Goal: Transaction & Acquisition: Book appointment/travel/reservation

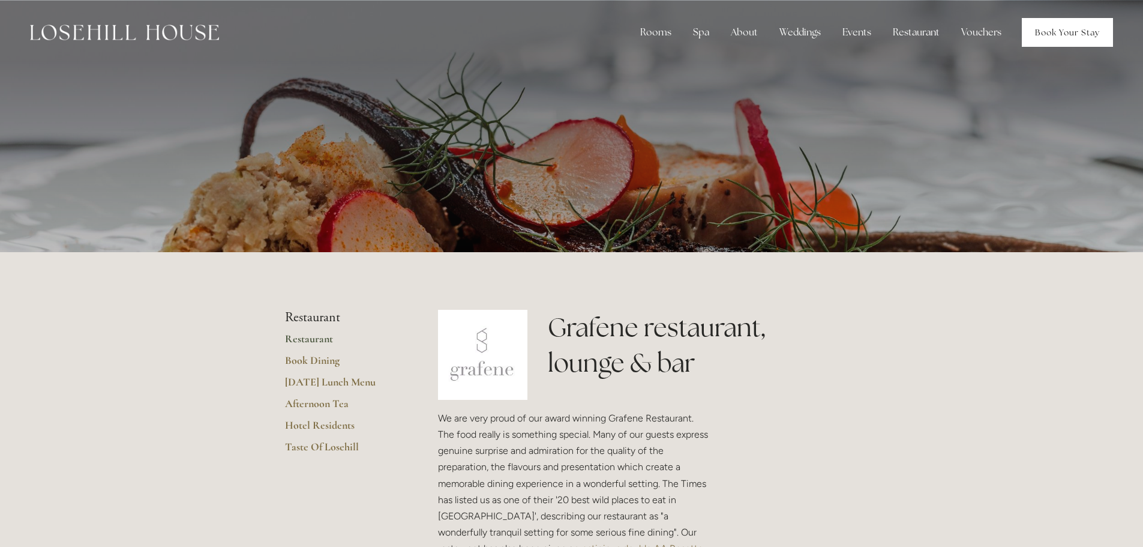
click at [1058, 32] on link "Book Your Stay" at bounding box center [1067, 32] width 91 height 29
click at [312, 359] on link "Book Dining" at bounding box center [342, 364] width 115 height 22
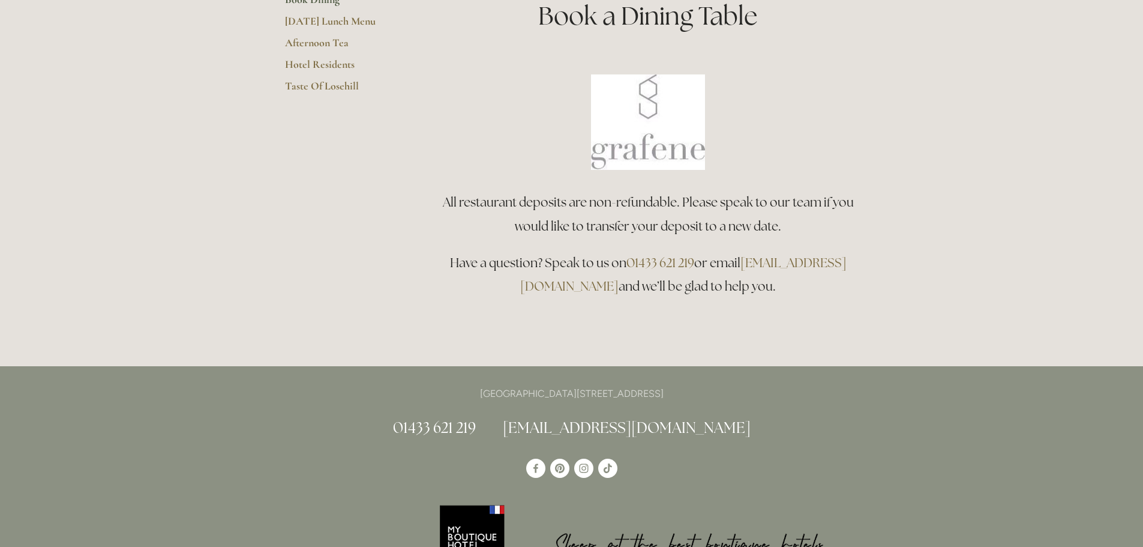
scroll to position [180, 0]
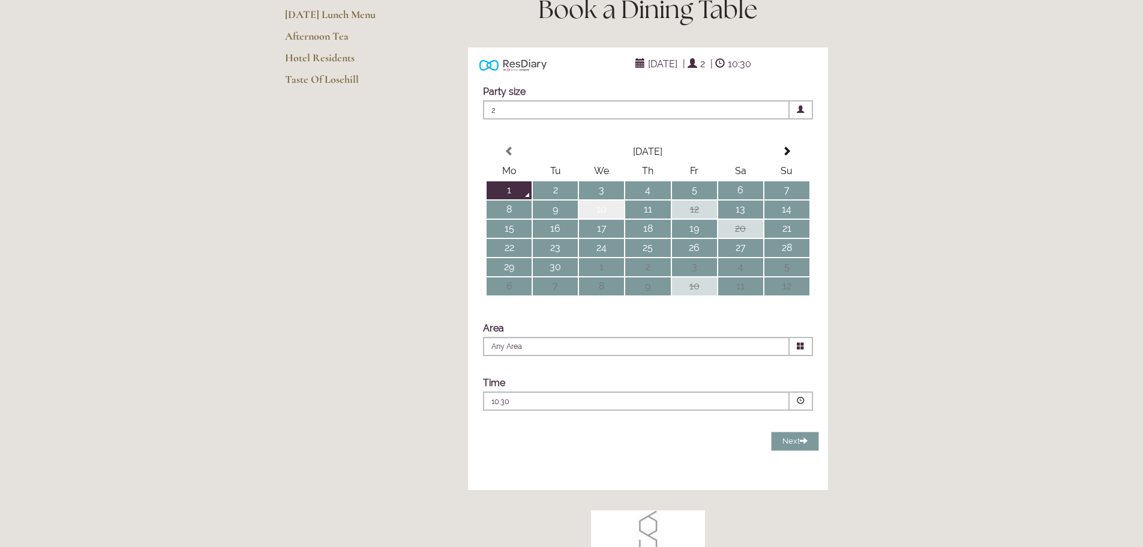
click at [604, 218] on td "10" at bounding box center [601, 209] width 45 height 18
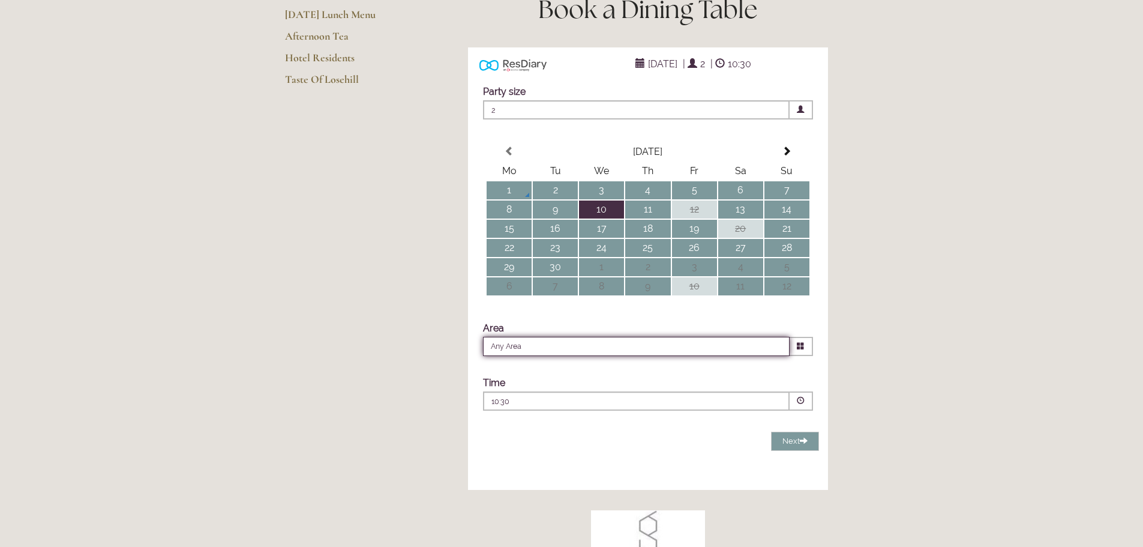
click at [776, 356] on input "Any Area" at bounding box center [636, 346] width 307 height 19
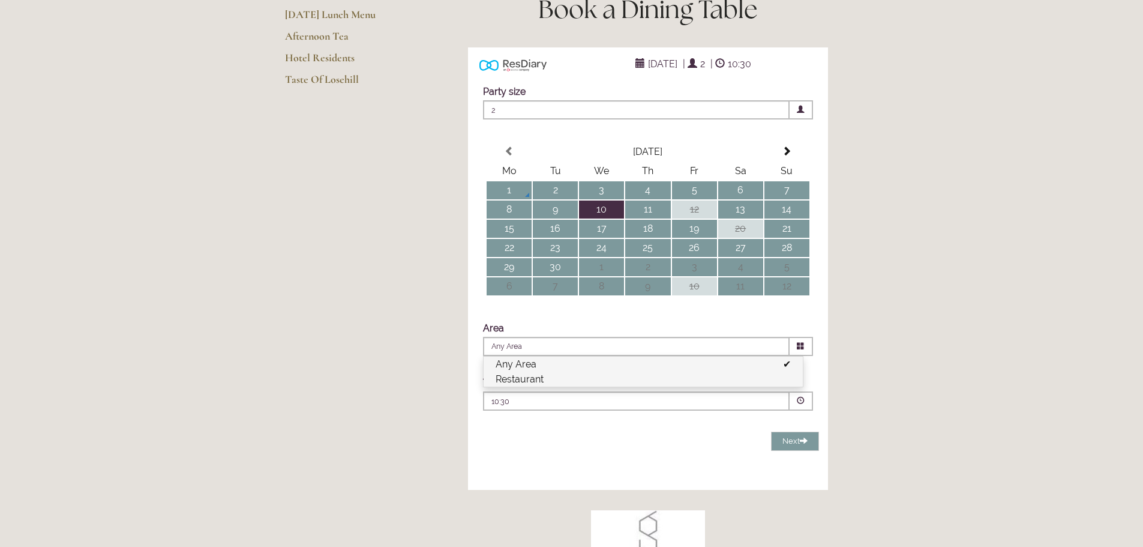
click at [745, 386] on li "Restaurant" at bounding box center [643, 378] width 319 height 15
type input "Restaurant"
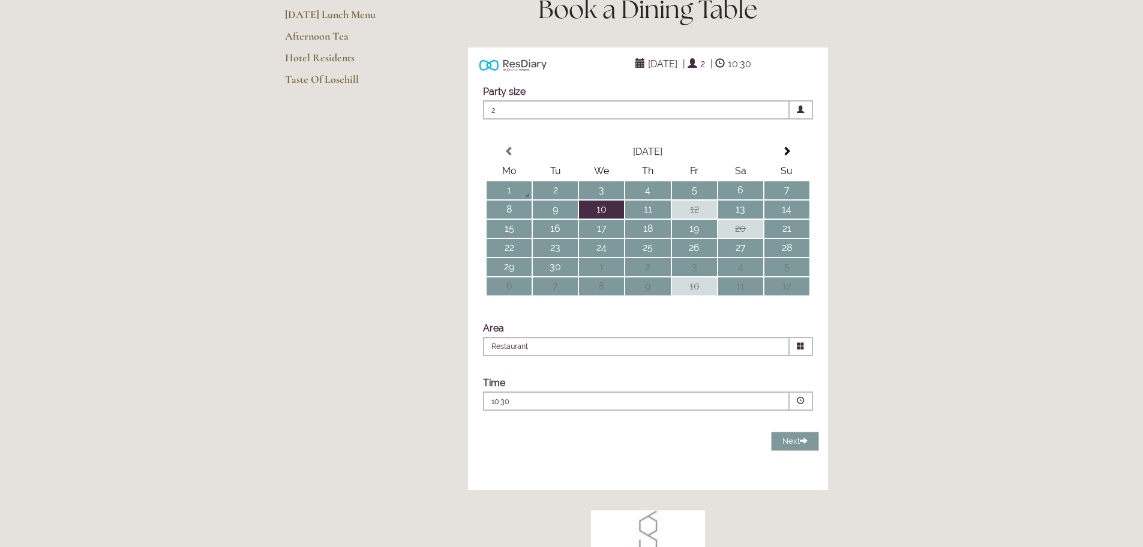
click at [697, 410] on div "10:30 Combined Shape Join Standby List" at bounding box center [636, 400] width 307 height 19
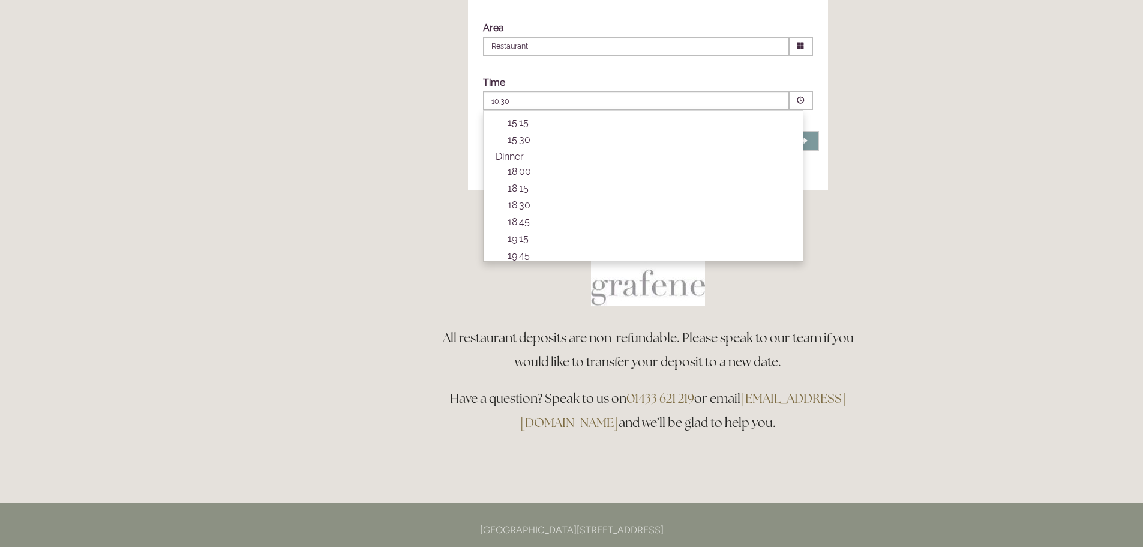
scroll to position [350, 0]
click at [515, 172] on p "18:00" at bounding box center [649, 165] width 283 height 11
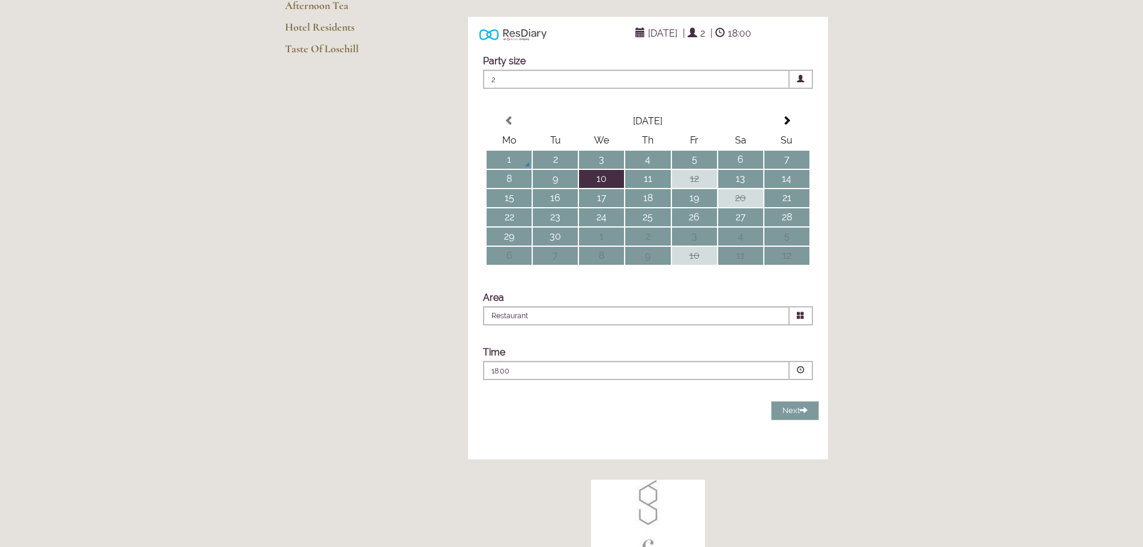
scroll to position [300, 0]
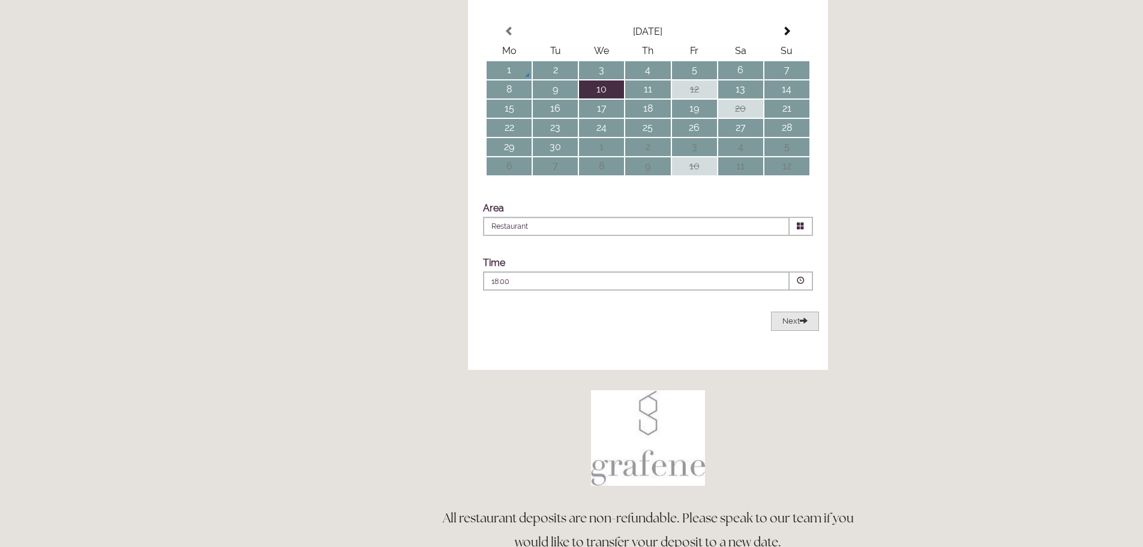
click at [800, 325] on span "Next" at bounding box center [794, 320] width 25 height 9
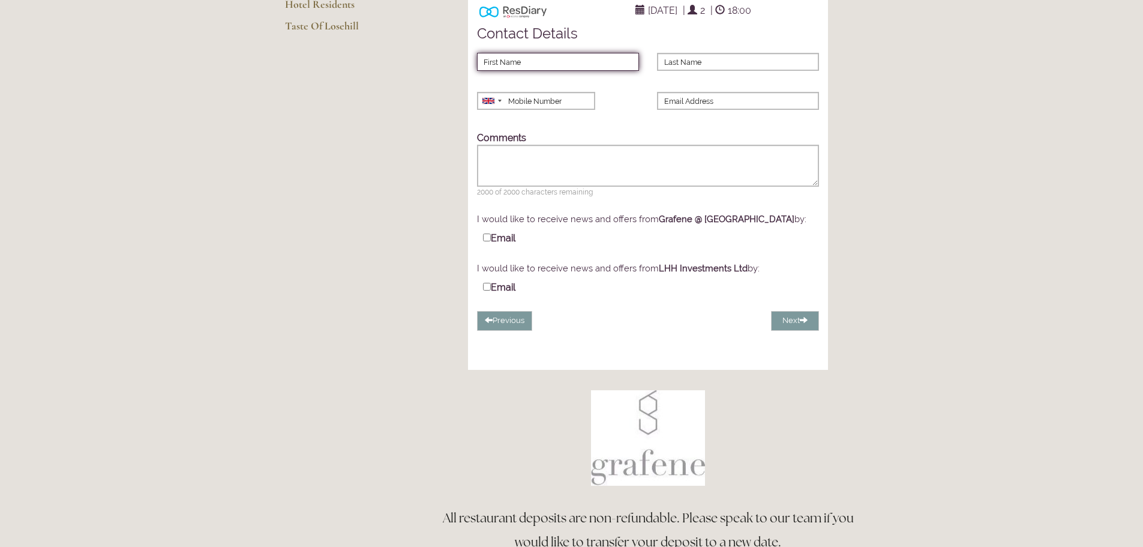
click at [556, 71] on input "First Name" at bounding box center [558, 62] width 162 height 18
type input "Val"
type input "Craft"
click at [522, 110] on input "Mobile Number" at bounding box center [535, 101] width 117 height 18
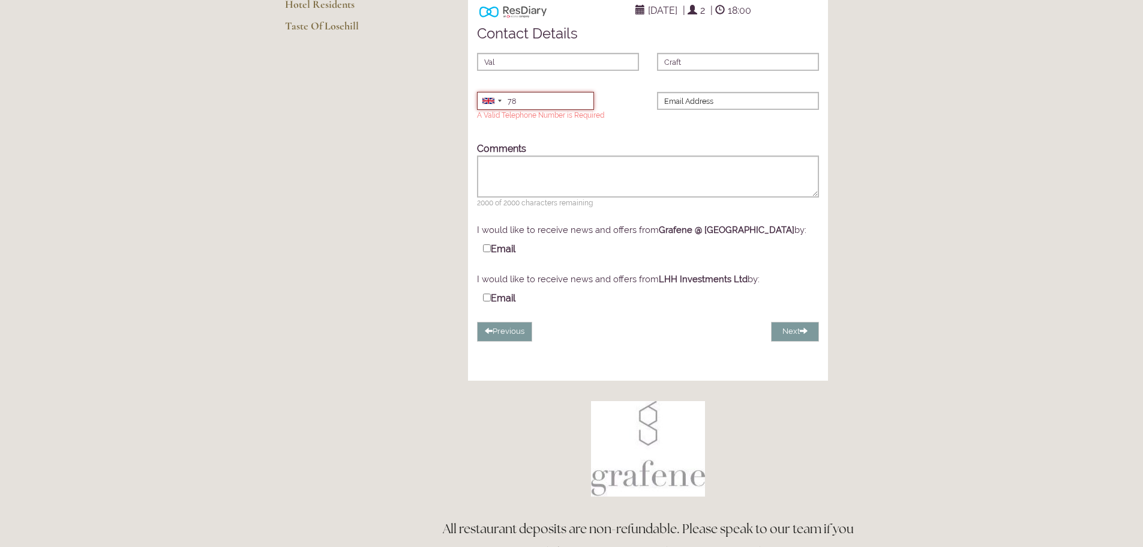
type input "7"
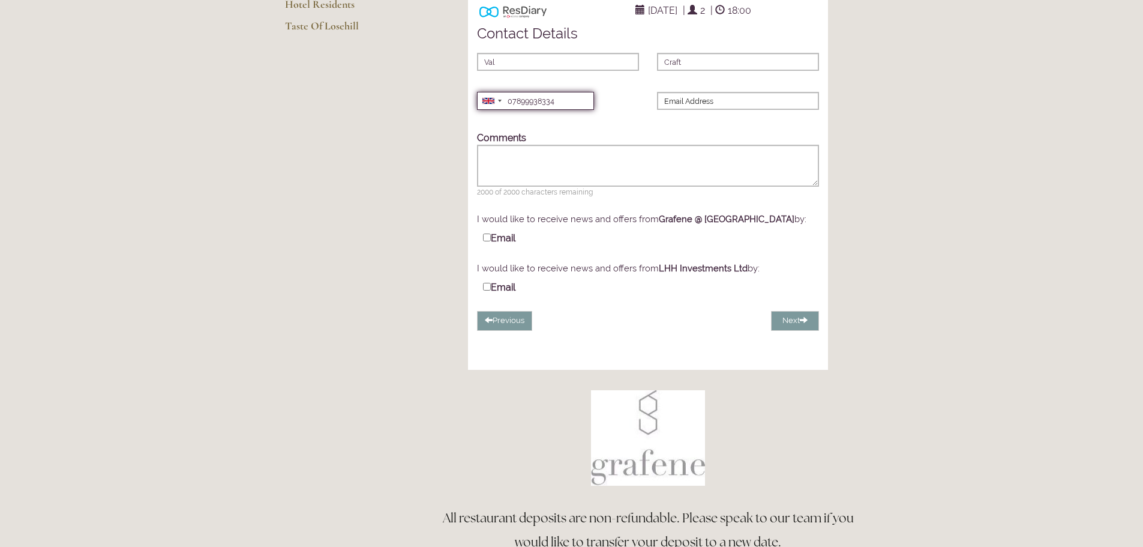
type input "07899938334"
click at [704, 110] on input "Email Address" at bounding box center [738, 101] width 162 height 18
type input "[EMAIL_ADDRESS][DOMAIN_NAME]"
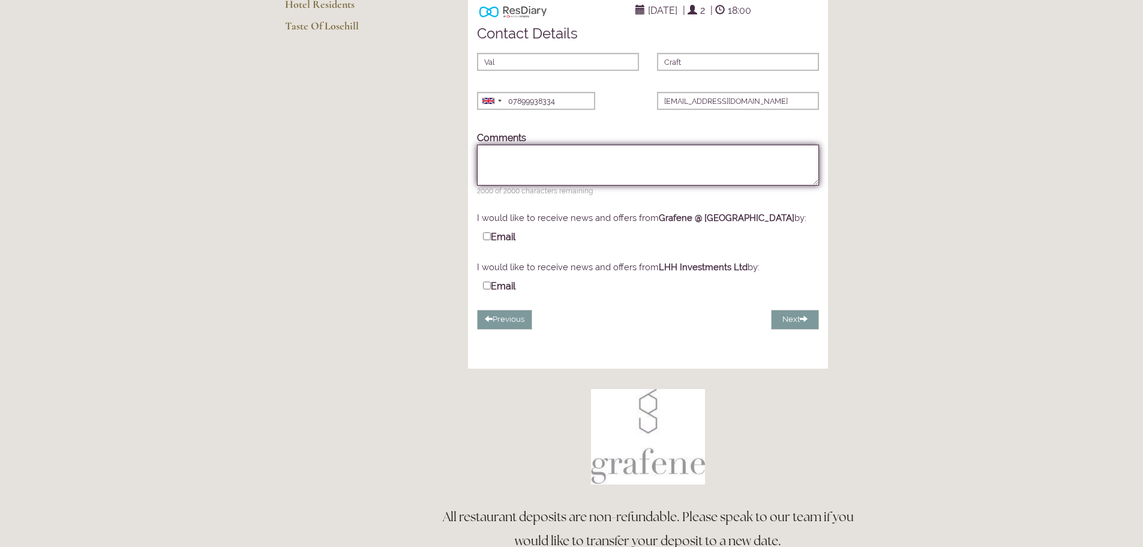
click at [553, 182] on textarea "Comments" at bounding box center [648, 165] width 342 height 41
type textarea "This reservation is for my partner's 52nd birthday."
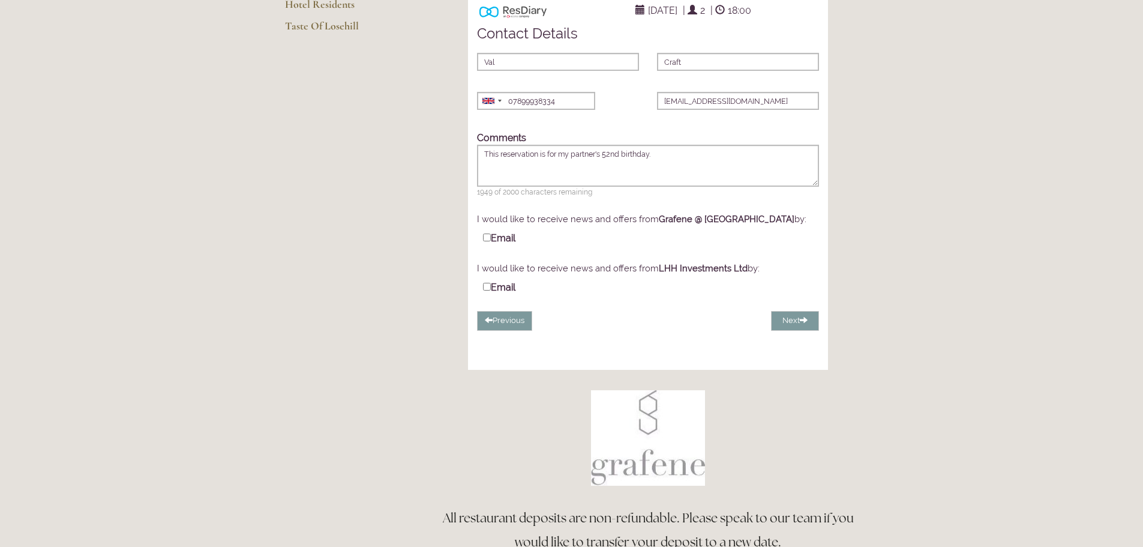
drag, startPoint x: 587, startPoint y: 257, endPoint x: 561, endPoint y: 269, distance: 28.5
click at [561, 262] on div "Email SMS" at bounding box center [648, 243] width 342 height 37
click at [790, 331] on button "Next" at bounding box center [795, 321] width 48 height 20
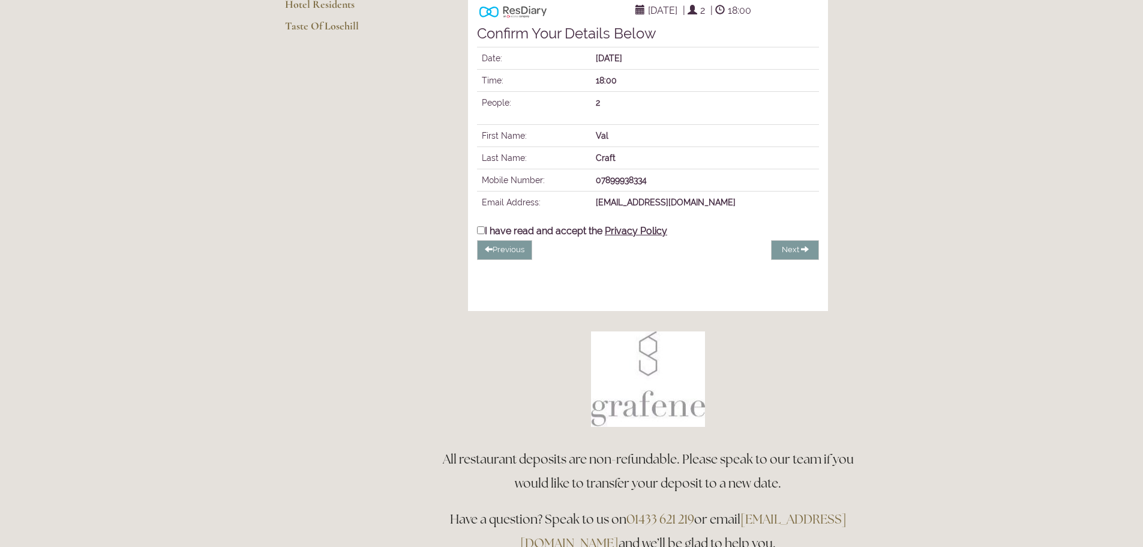
click at [481, 234] on input "I have read and accept the Privacy Policy" at bounding box center [481, 230] width 8 height 8
checkbox input "true"
click at [766, 254] on span "Complete Booking" at bounding box center [767, 249] width 69 height 9
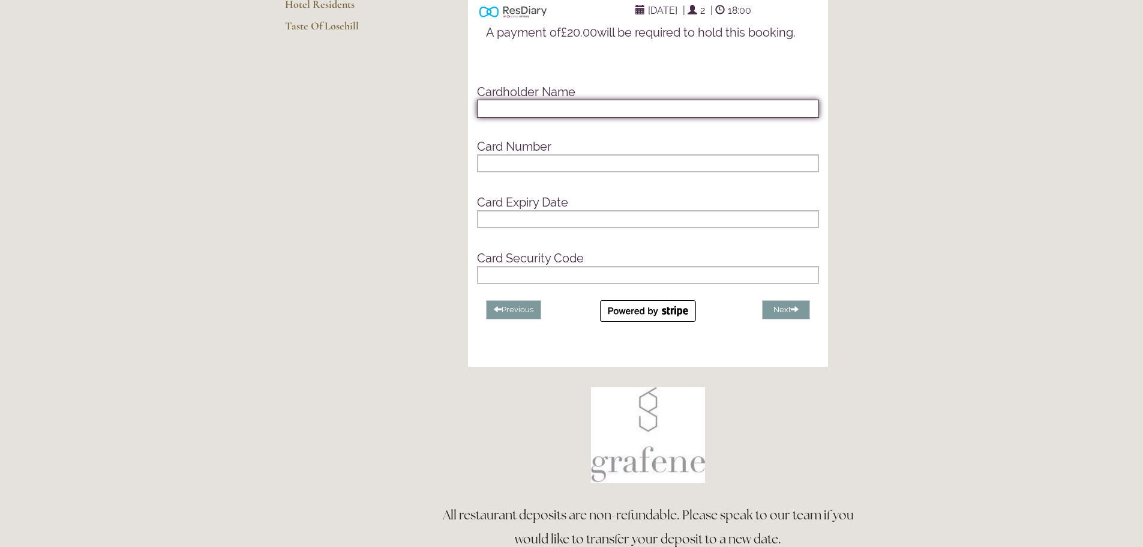
click at [560, 118] on input "text" at bounding box center [648, 109] width 342 height 18
type input "Miss VA Craft"
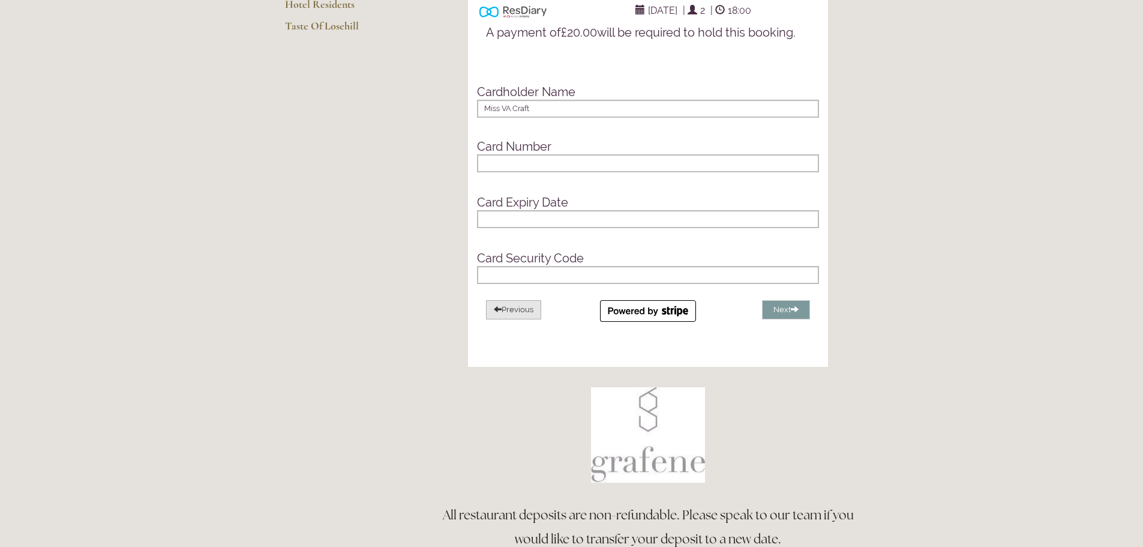
click at [518, 320] on button "Previous" at bounding box center [513, 310] width 55 height 20
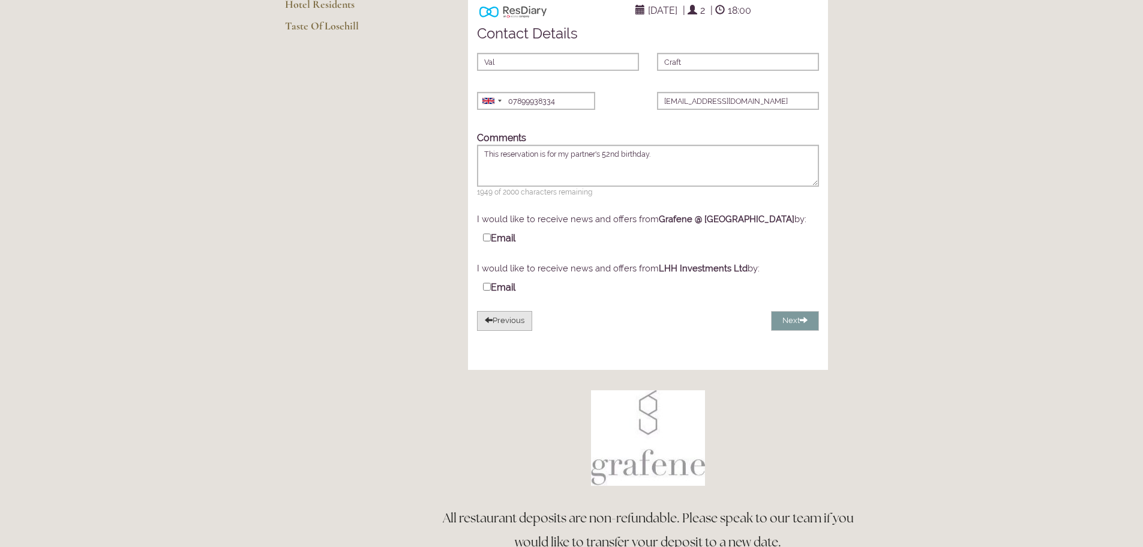
click at [517, 331] on button "Previous" at bounding box center [504, 321] width 55 height 20
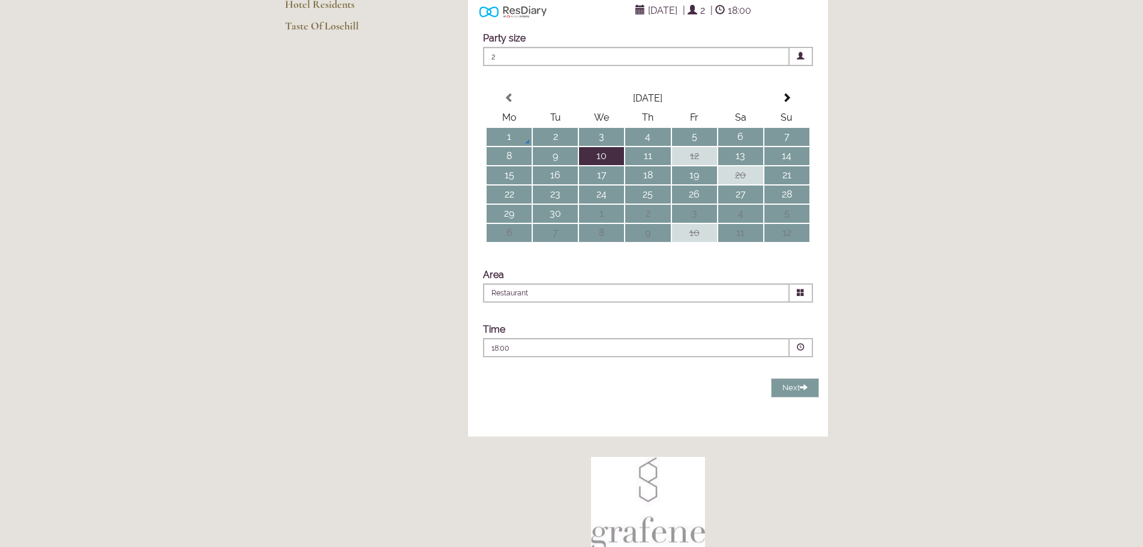
click at [805, 357] on span at bounding box center [801, 347] width 23 height 19
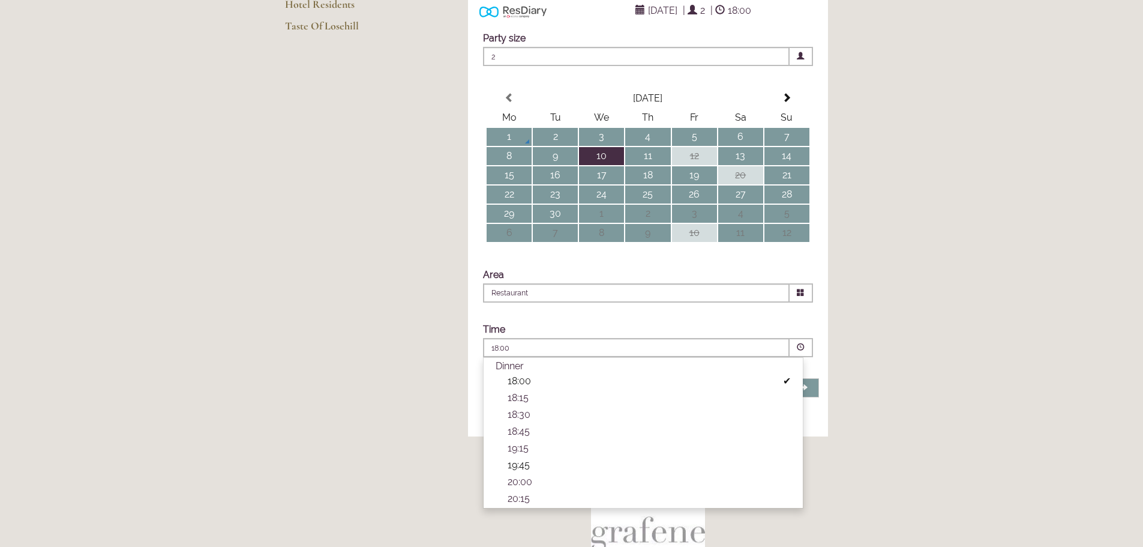
scroll to position [399, 0]
click at [557, 437] on p "19:15" at bounding box center [649, 430] width 283 height 11
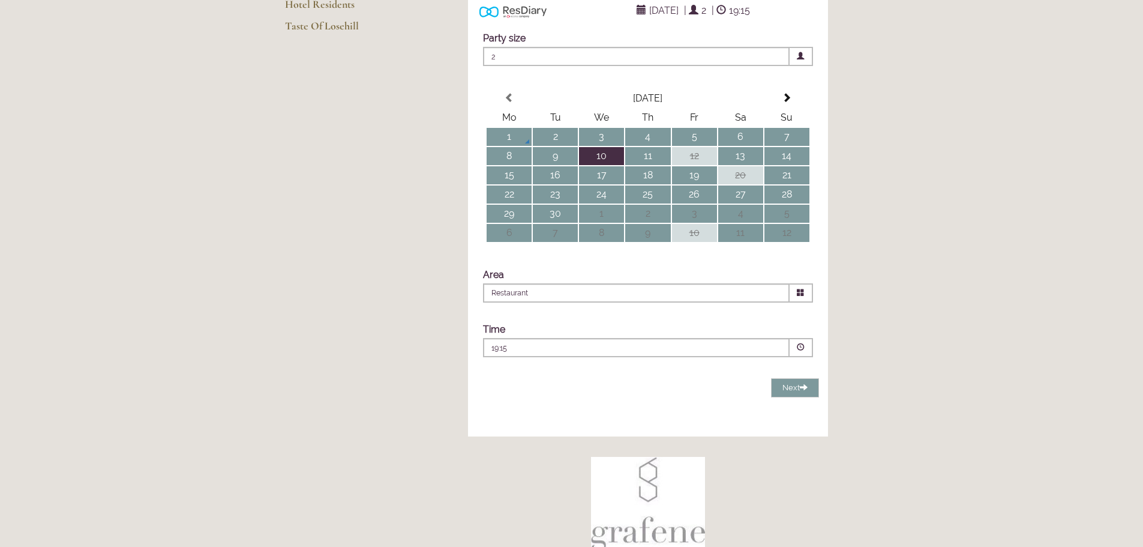
click at [797, 351] on span at bounding box center [801, 347] width 8 height 8
click at [867, 373] on div "ResDiary Widget [DATE] | 2 | 19:15 Choose a Venue" at bounding box center [648, 215] width 441 height 463
click at [796, 392] on span "Next" at bounding box center [794, 387] width 25 height 9
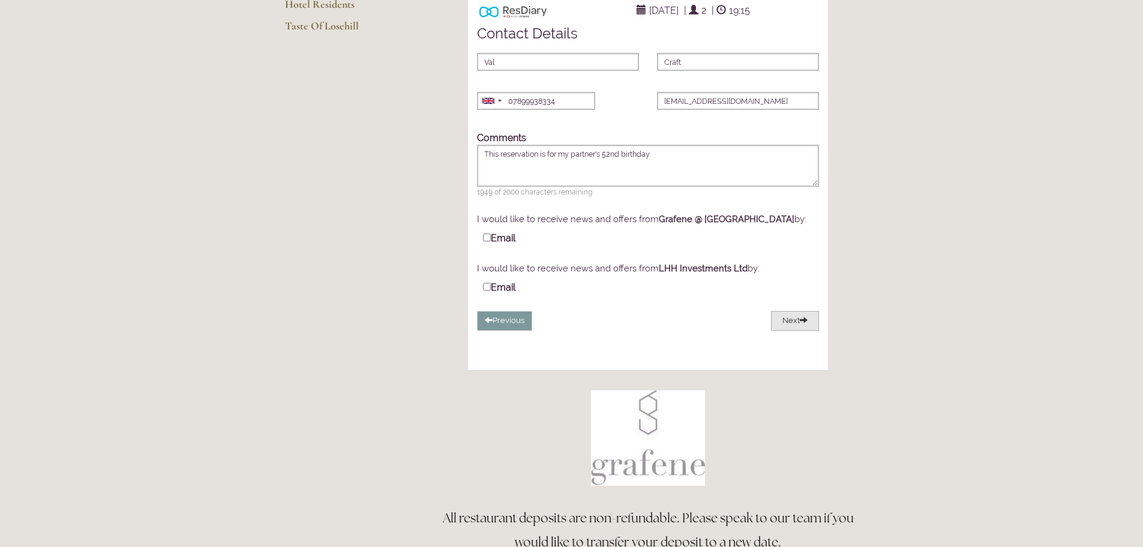
click at [784, 331] on button "Next" at bounding box center [795, 321] width 48 height 20
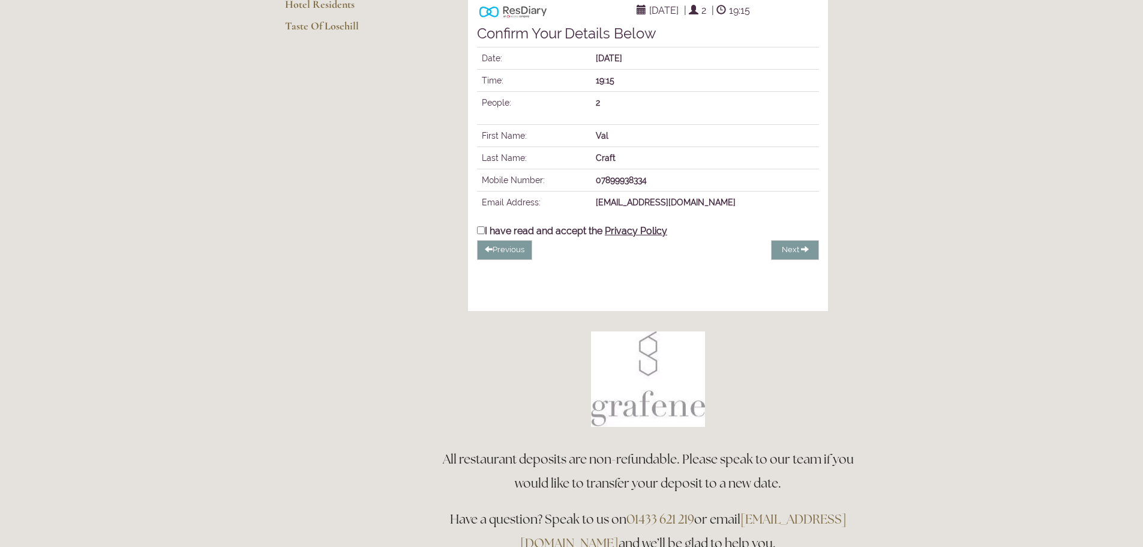
click at [477, 234] on input "I have read and accept the Privacy Policy" at bounding box center [481, 230] width 8 height 8
checkbox input "true"
click at [782, 254] on span "Complete Booking" at bounding box center [767, 249] width 69 height 9
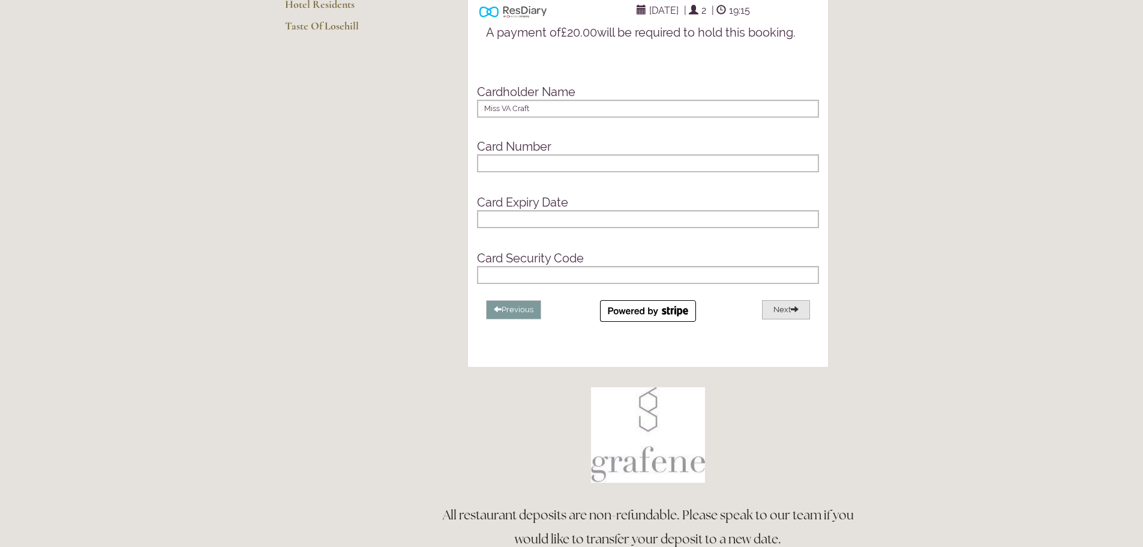
click at [782, 320] on button "Next" at bounding box center [786, 310] width 48 height 20
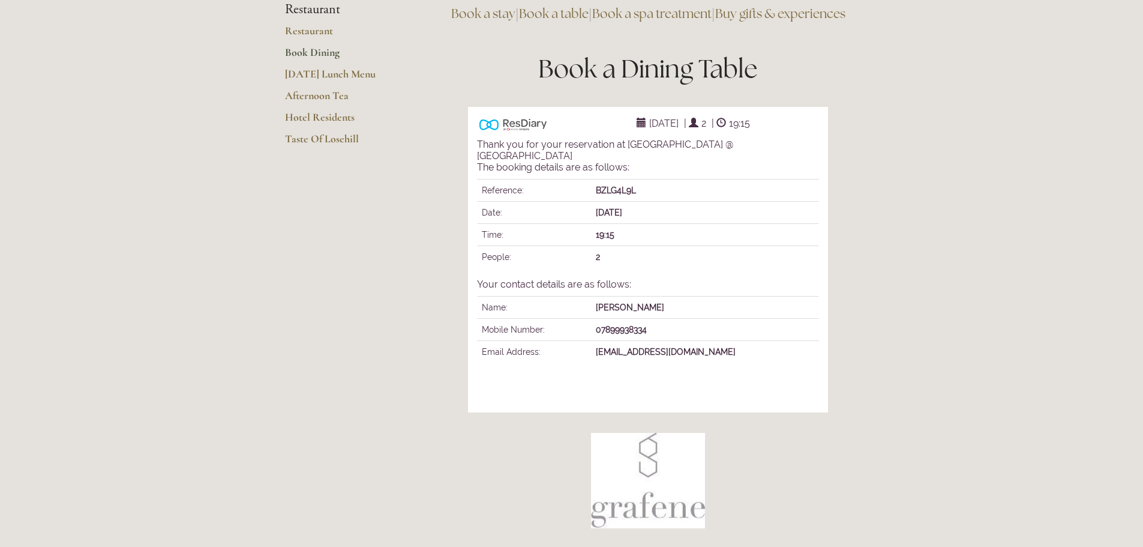
scroll to position [113, 0]
